Goal: Find specific page/section: Find specific page/section

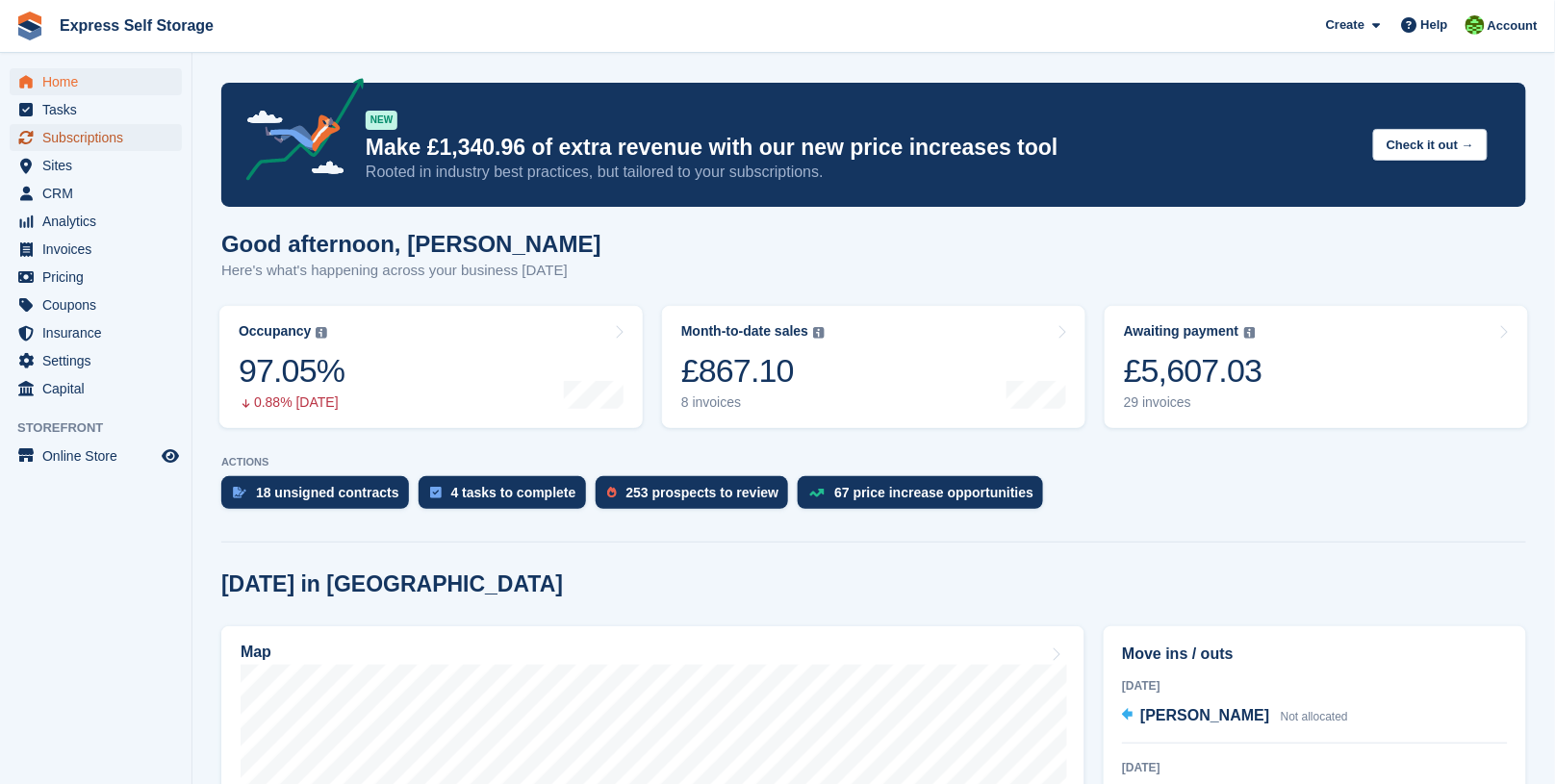
click at [94, 143] on span "Subscriptions" at bounding box center [100, 137] width 115 height 27
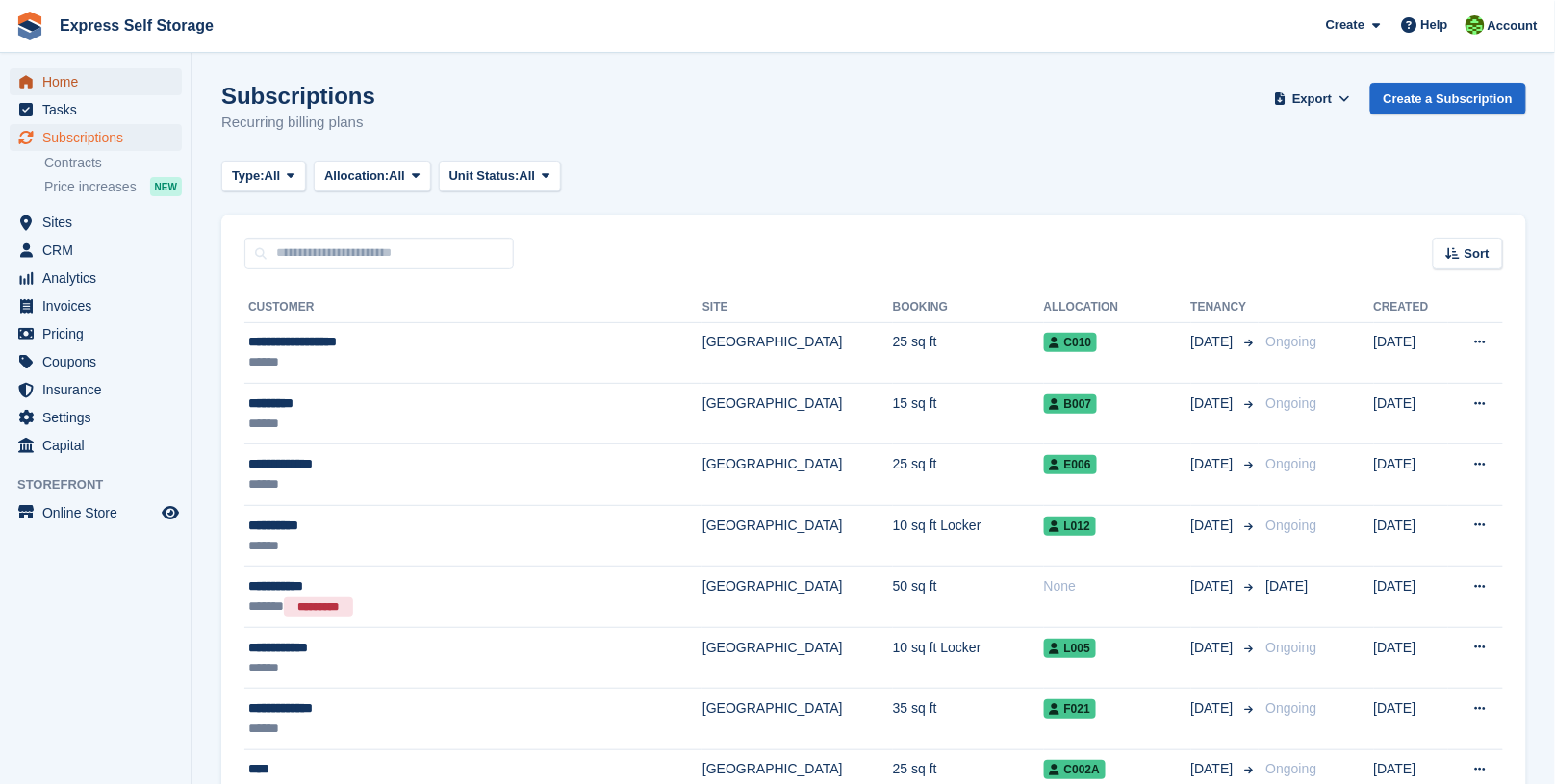
click at [114, 77] on span "Home" at bounding box center [100, 81] width 115 height 27
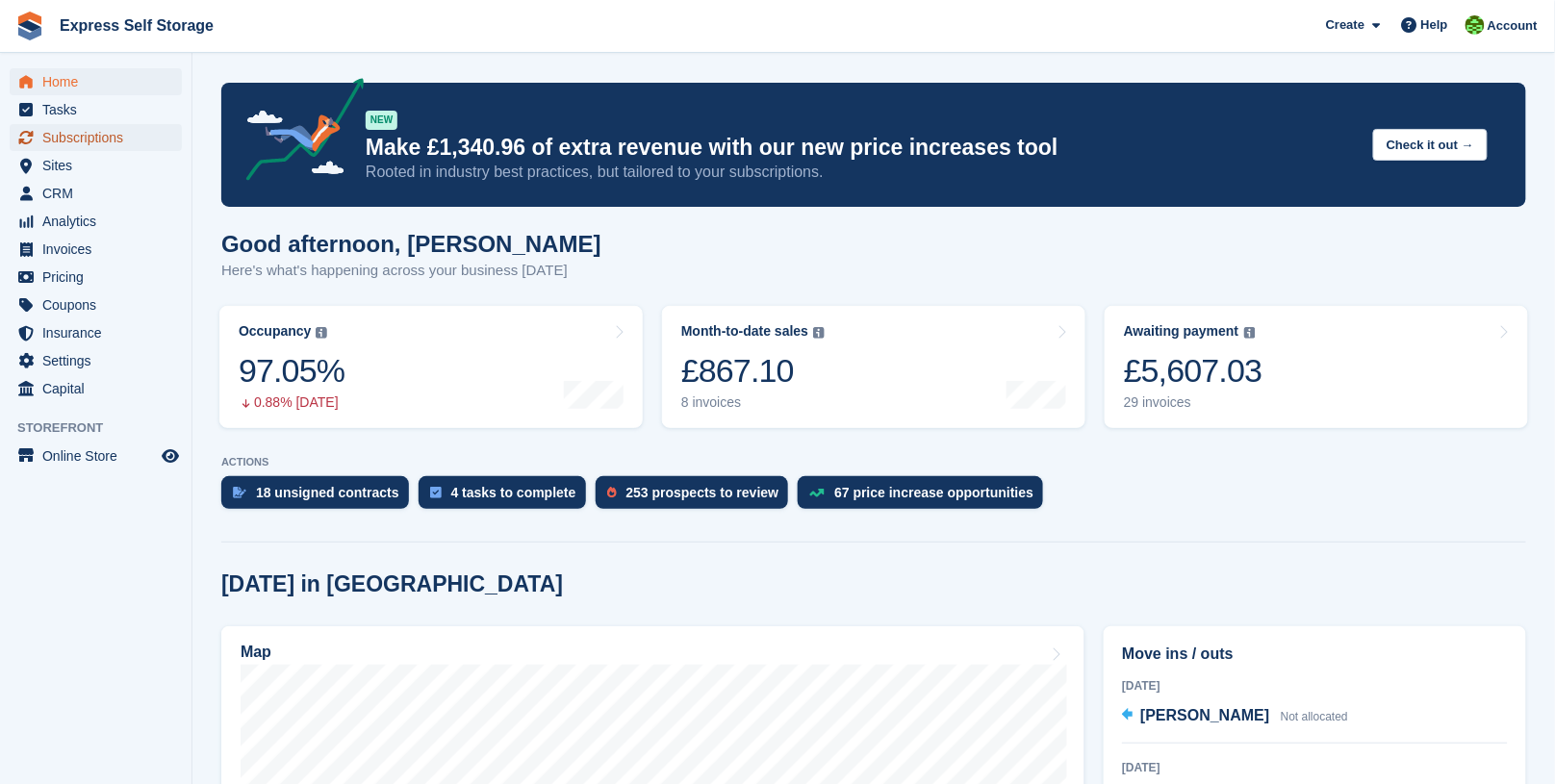
click at [97, 131] on span "Subscriptions" at bounding box center [100, 137] width 115 height 27
